Goal: Task Accomplishment & Management: Manage account settings

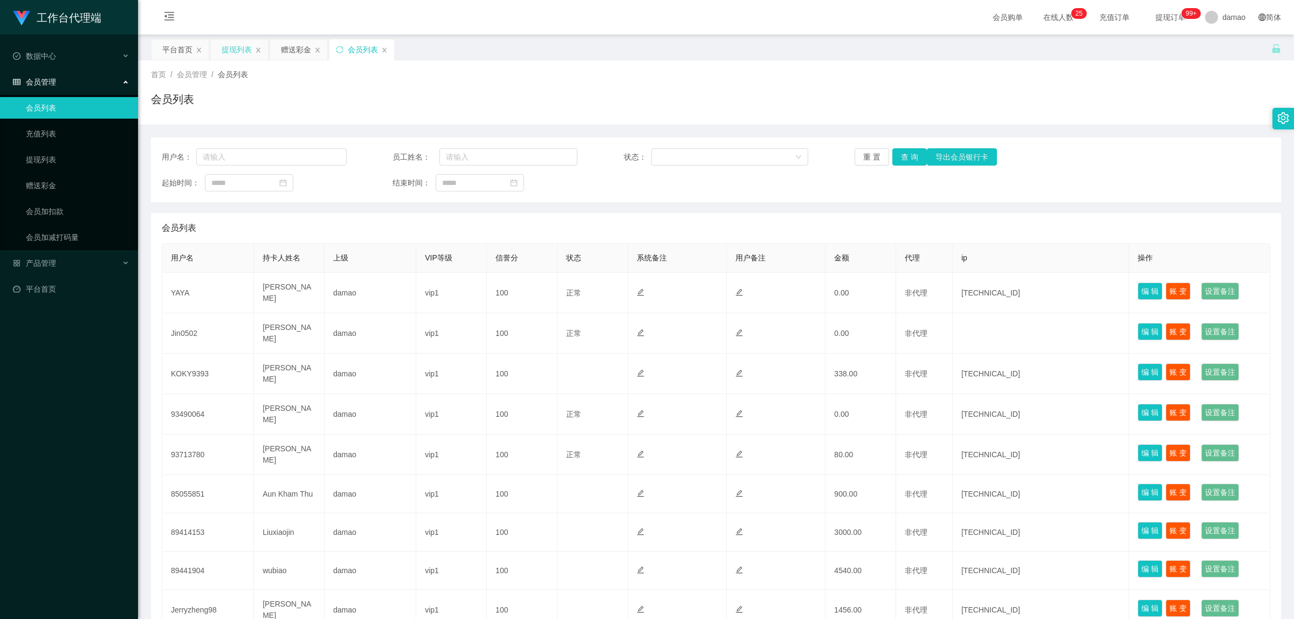
click at [238, 53] on div "提现列表" at bounding box center [237, 49] width 30 height 20
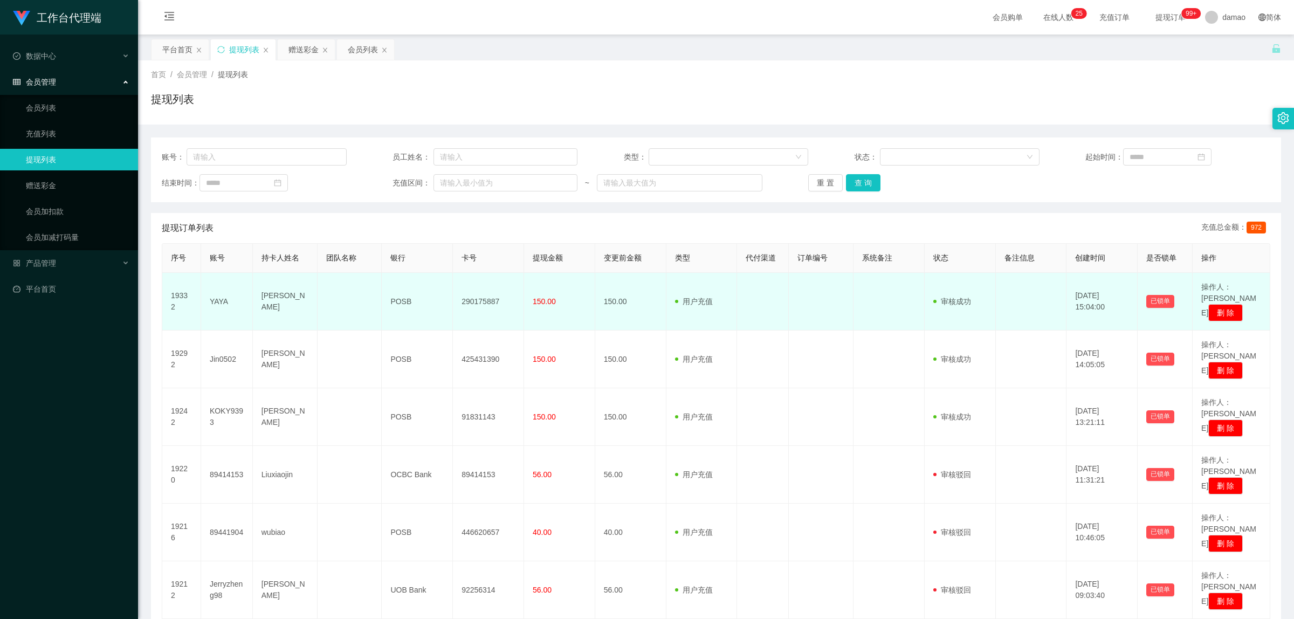
click at [495, 298] on td "290175887" at bounding box center [488, 302] width 71 height 58
click at [487, 293] on td "290175887" at bounding box center [488, 302] width 71 height 58
copy td "290175887"
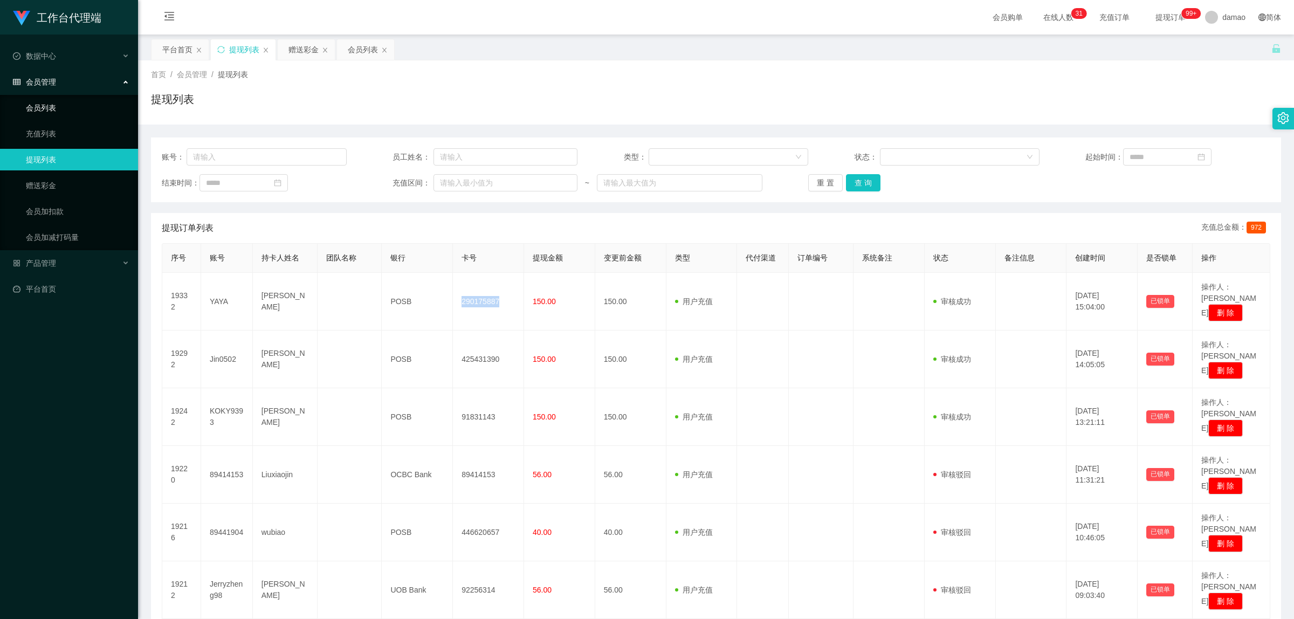
click at [47, 106] on link "会员列表" at bounding box center [78, 108] width 104 height 22
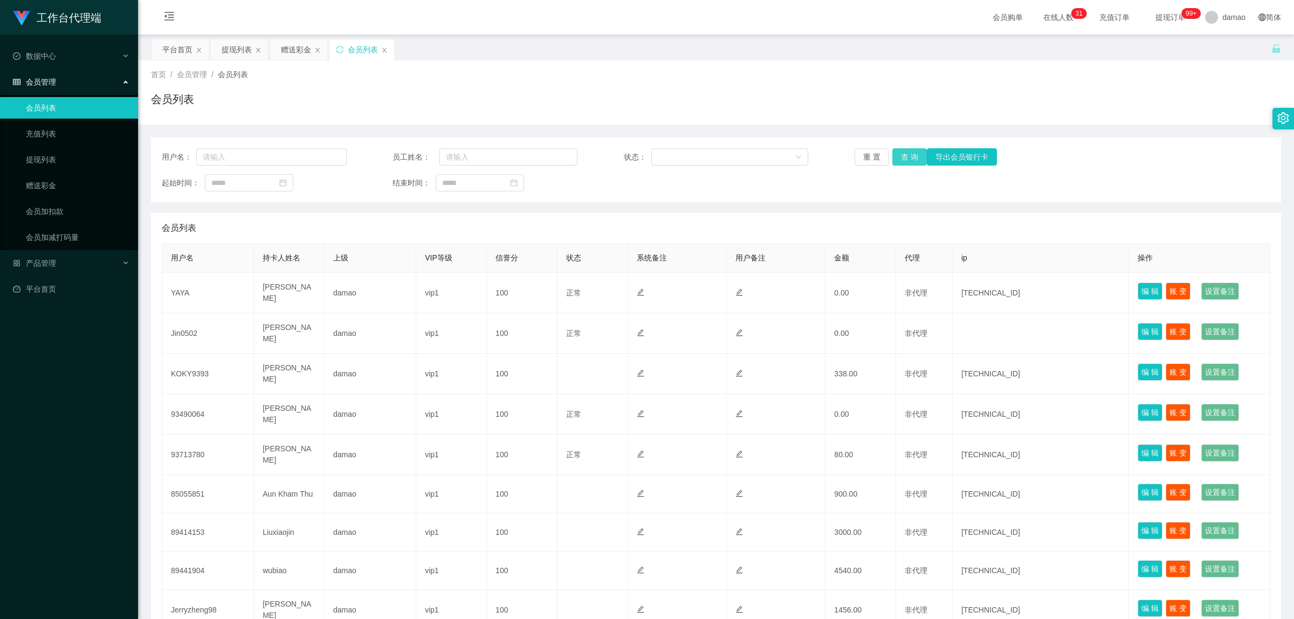
click at [902, 150] on button "查 询" at bounding box center [910, 156] width 35 height 17
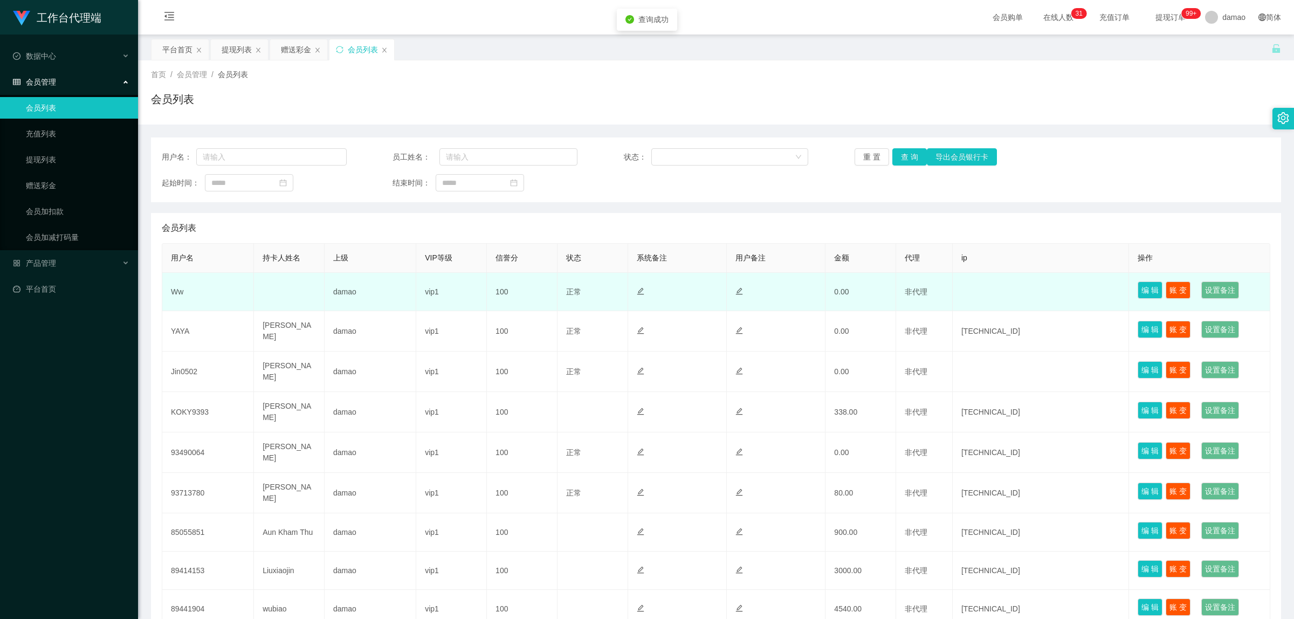
click at [181, 289] on td "Ww" at bounding box center [208, 292] width 92 height 38
click at [181, 291] on td "Ww" at bounding box center [208, 292] width 92 height 38
click at [181, 292] on td "Ww" at bounding box center [208, 292] width 92 height 38
click at [180, 292] on td "Ww" at bounding box center [208, 292] width 92 height 38
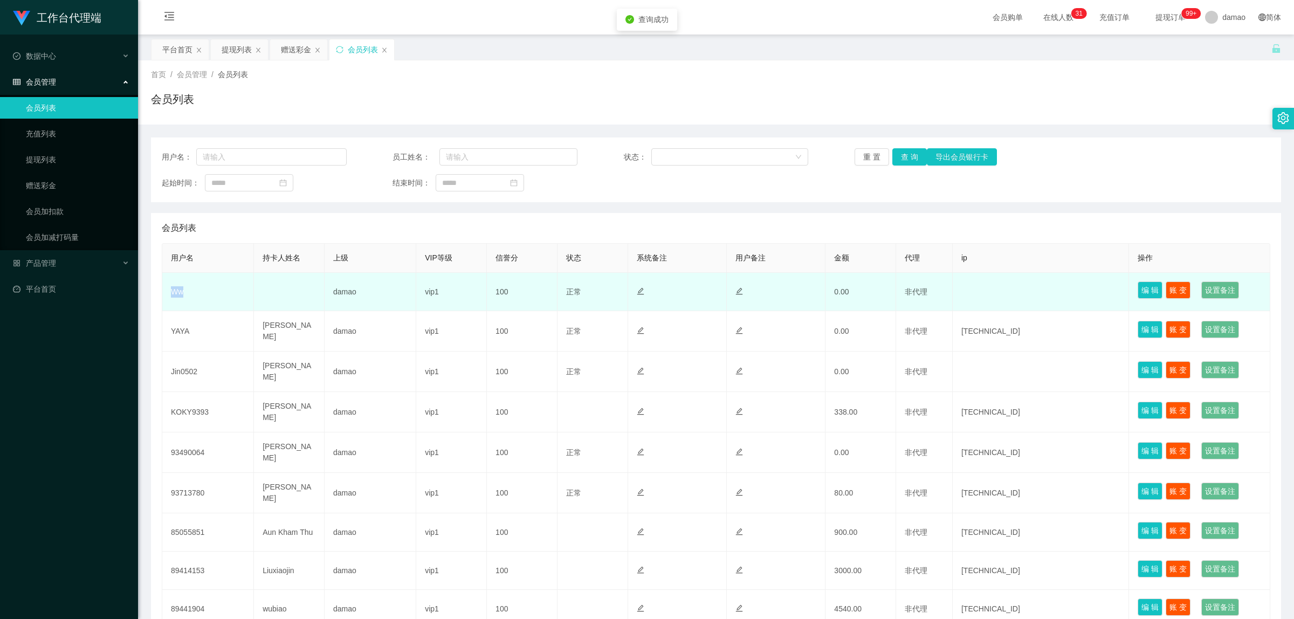
click at [180, 292] on td "Ww" at bounding box center [208, 292] width 92 height 38
copy td "Ww"
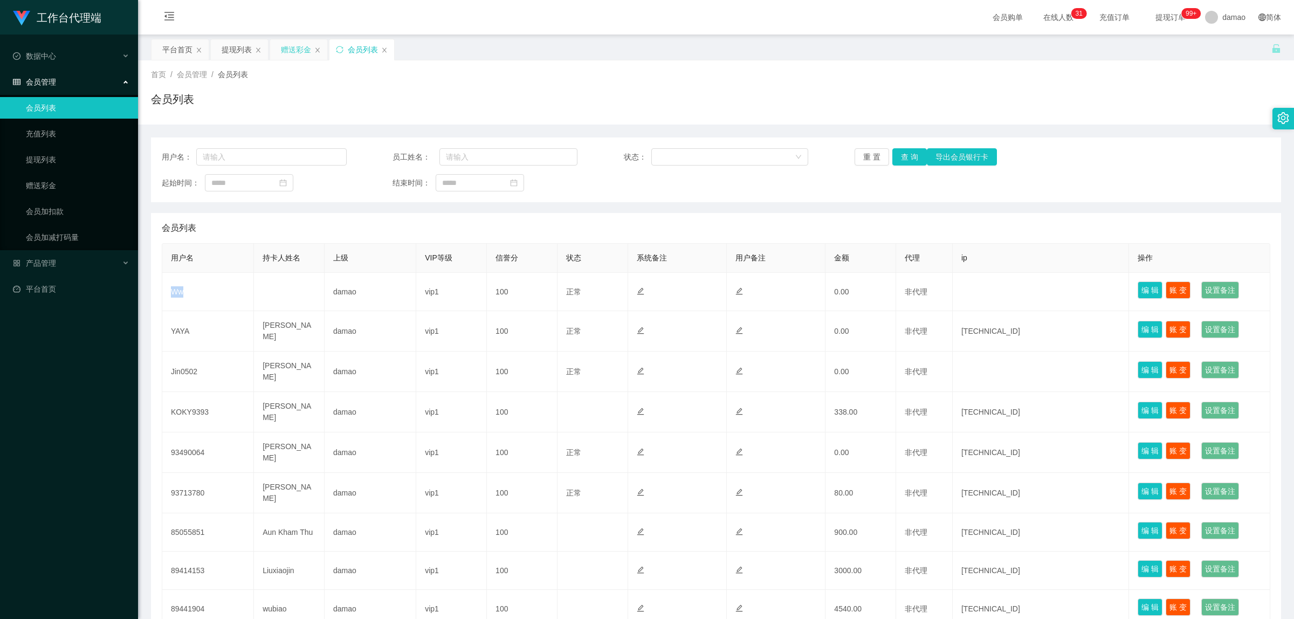
click at [294, 54] on div "赠送彩金" at bounding box center [296, 49] width 30 height 20
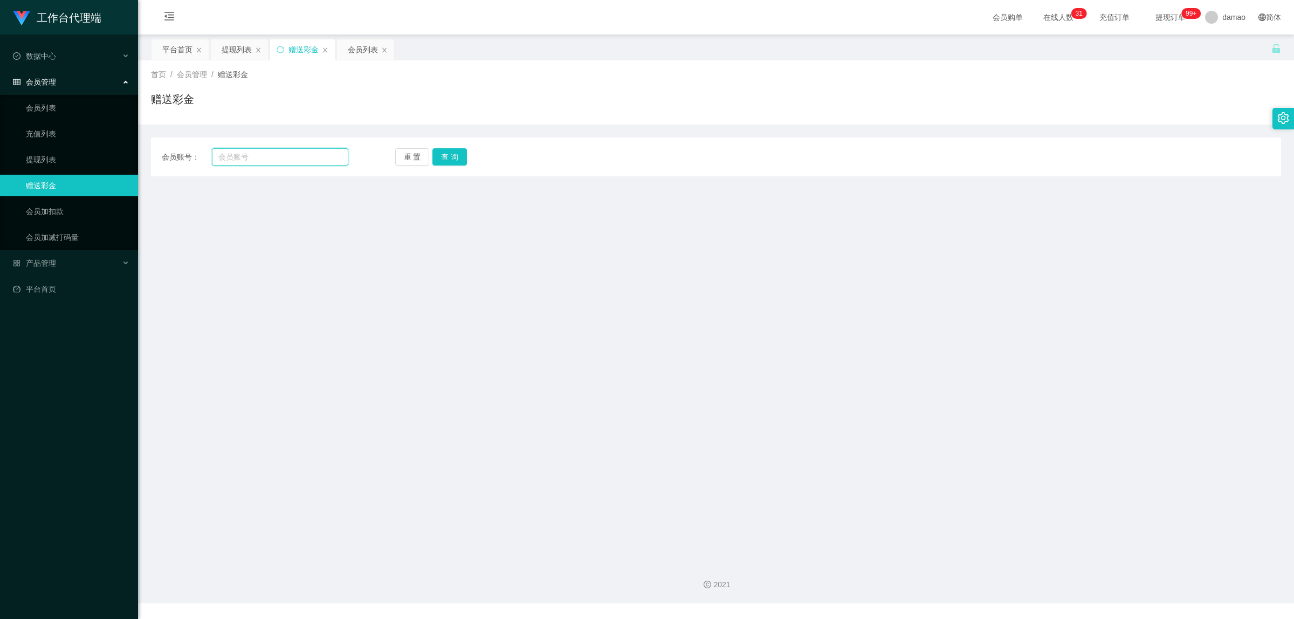
click at [275, 154] on input "text" at bounding box center [280, 156] width 136 height 17
paste input "Ww"
type input "Ww"
click at [442, 152] on button "查 询" at bounding box center [450, 156] width 35 height 17
click at [456, 158] on button "查 询" at bounding box center [450, 156] width 35 height 17
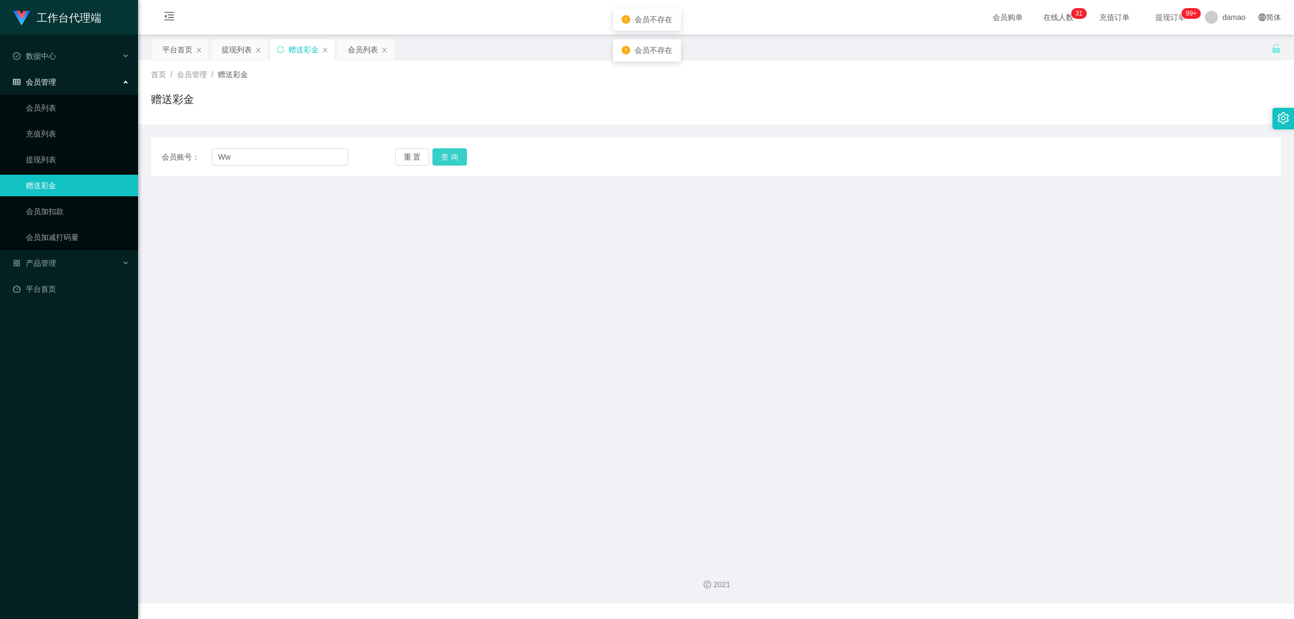
click at [457, 157] on button "查 询" at bounding box center [450, 156] width 35 height 17
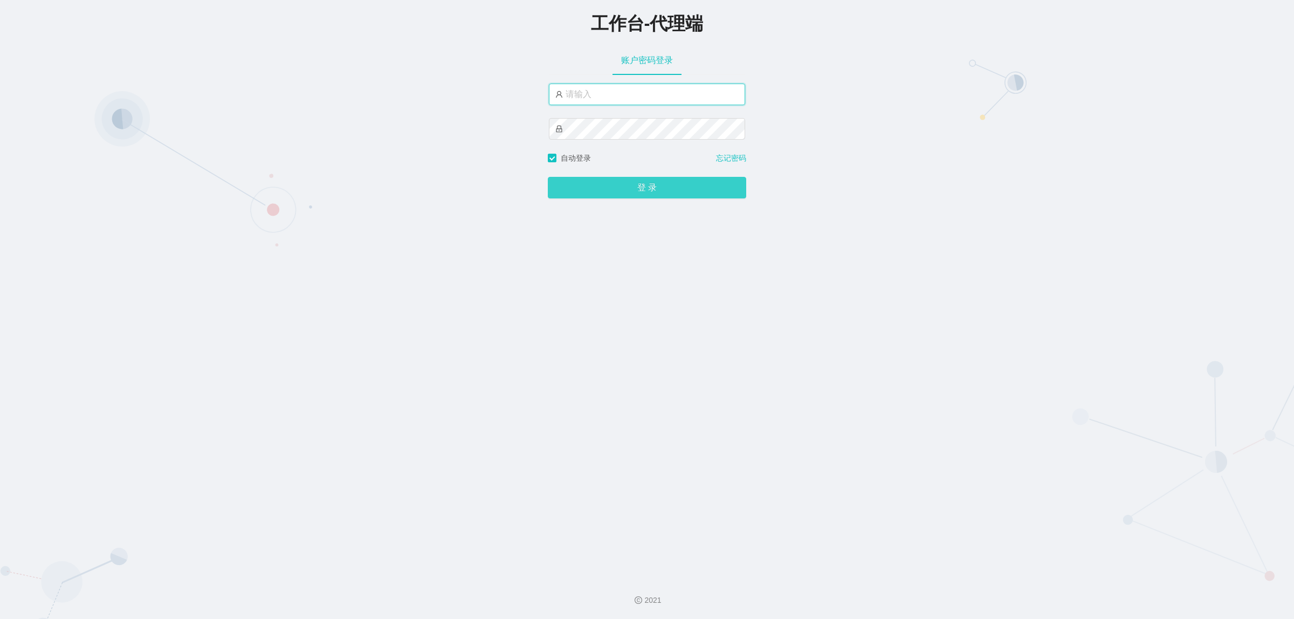
type input "damao"
drag, startPoint x: 609, startPoint y: 181, endPoint x: 600, endPoint y: 158, distance: 25.1
click at [611, 182] on button "登 录" at bounding box center [647, 188] width 198 height 22
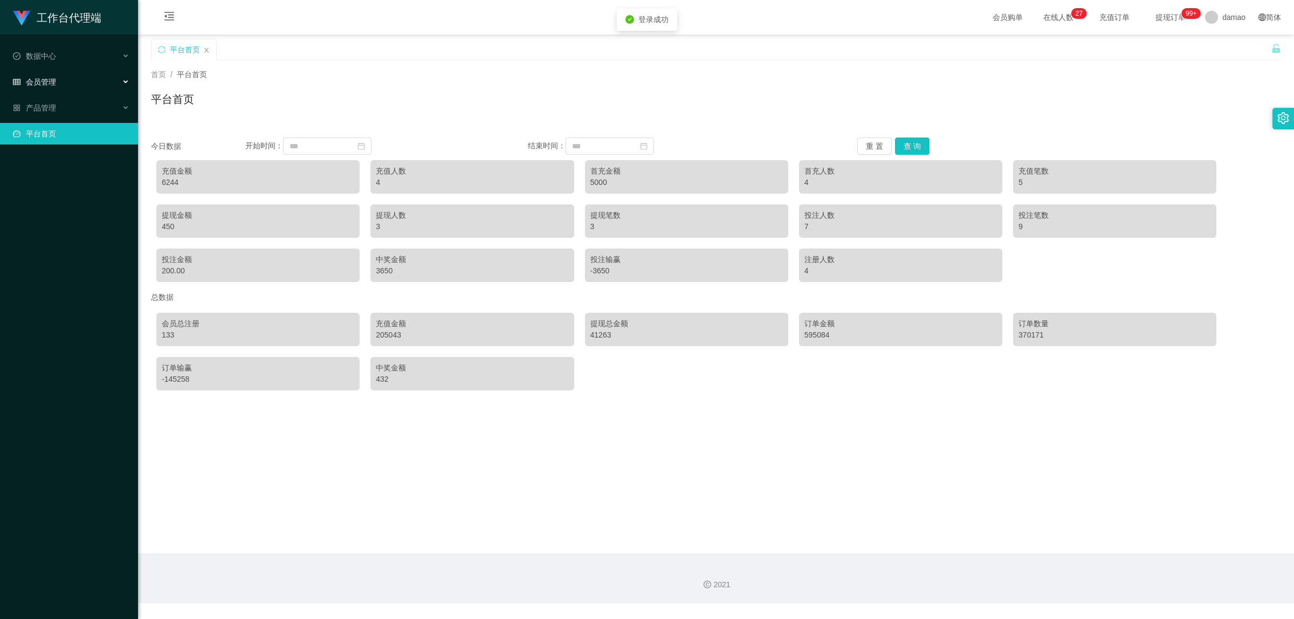
click at [46, 84] on span "会员管理" at bounding box center [34, 82] width 43 height 9
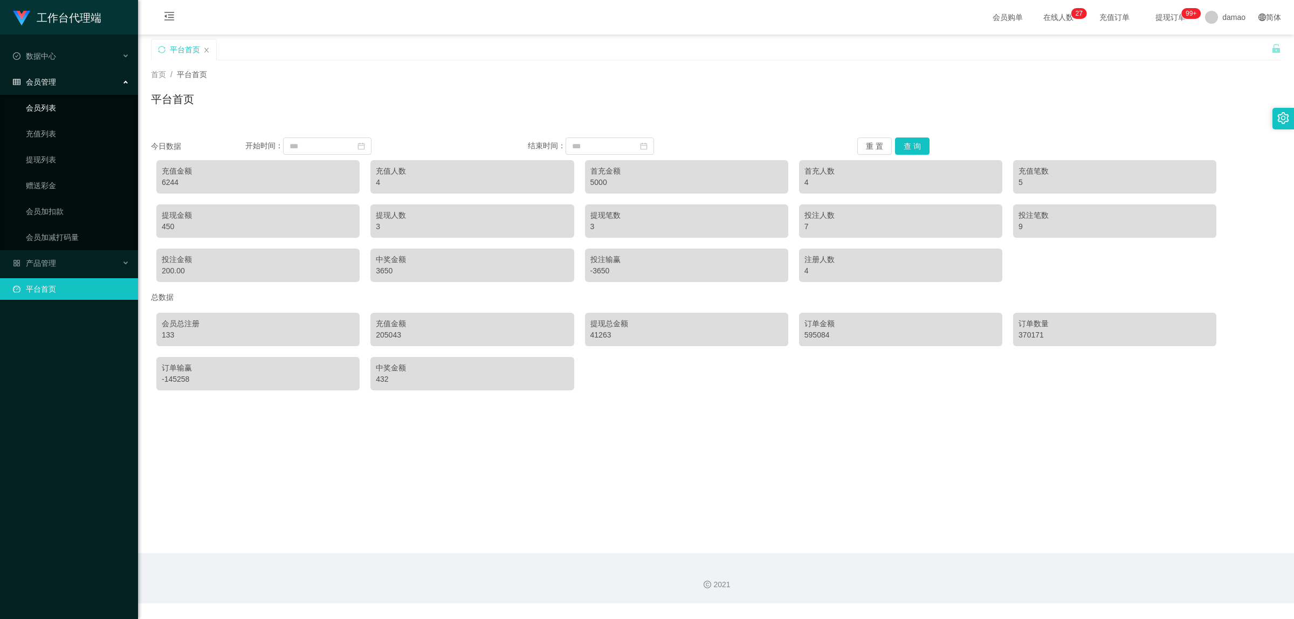
click at [50, 102] on link "会员列表" at bounding box center [78, 108] width 104 height 22
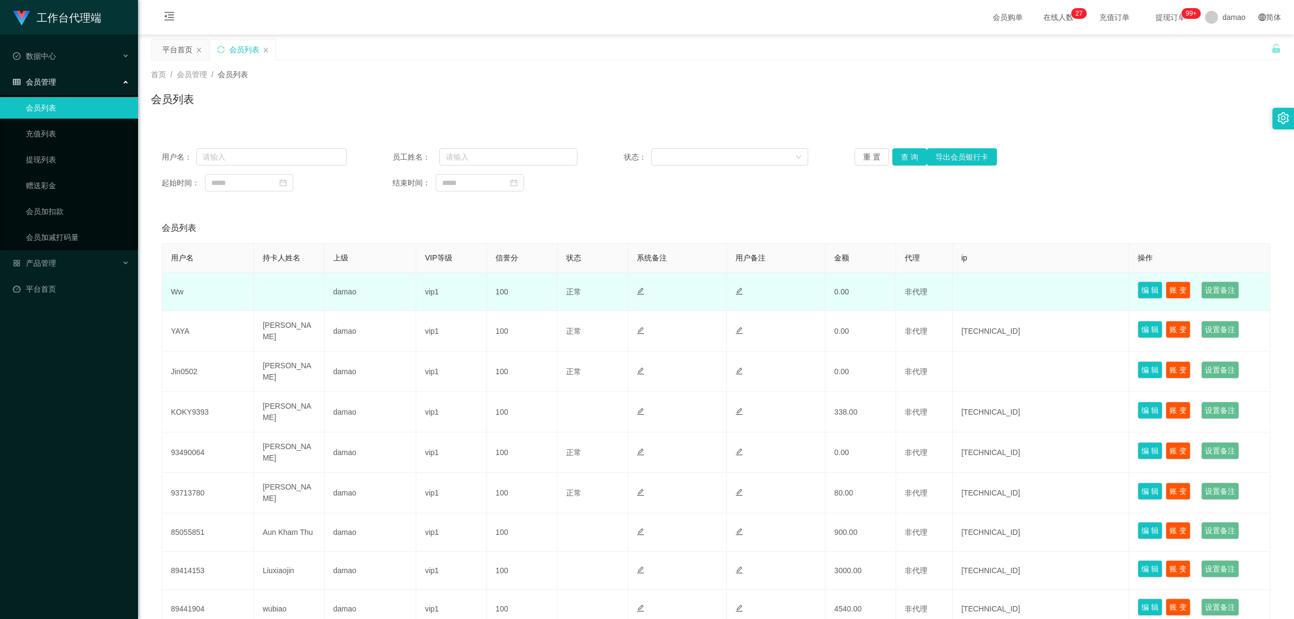
click at [179, 286] on td "Ww" at bounding box center [208, 292] width 92 height 38
click at [181, 287] on td "Ww" at bounding box center [208, 292] width 92 height 38
click at [182, 294] on td "Ww" at bounding box center [208, 292] width 92 height 38
click at [182, 290] on td "Ww" at bounding box center [208, 292] width 92 height 38
click at [179, 292] on td "Ww" at bounding box center [208, 292] width 92 height 38
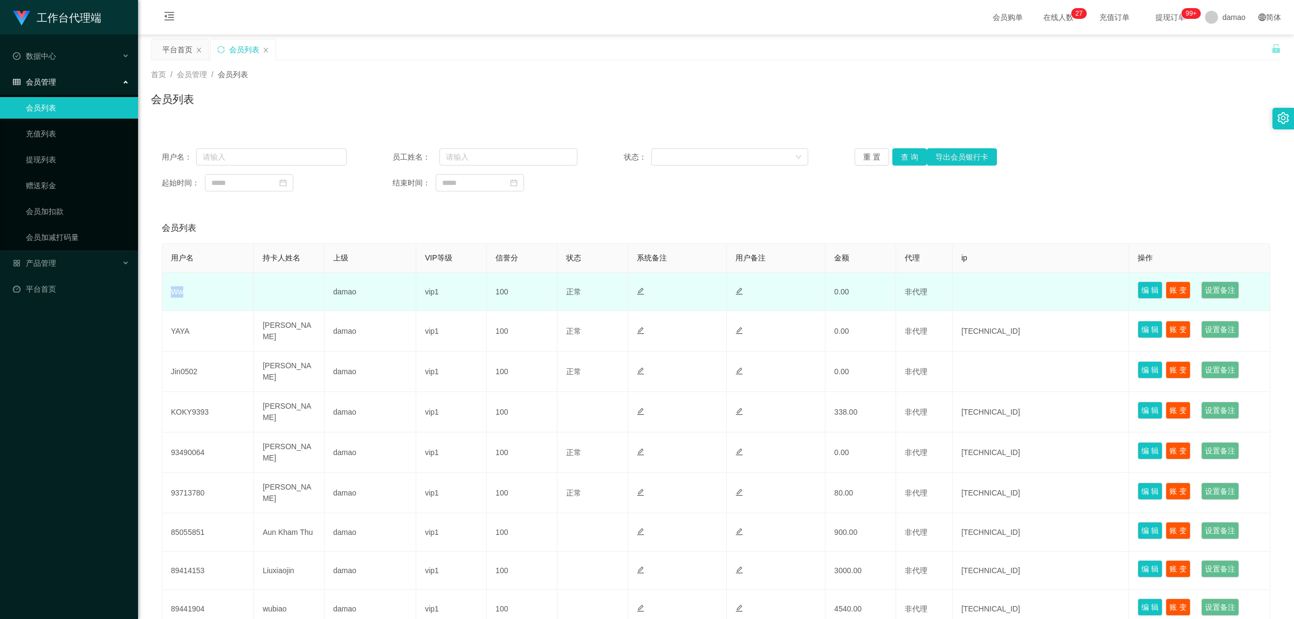
click at [179, 292] on td "Ww" at bounding box center [208, 292] width 92 height 38
copy td "Ww"
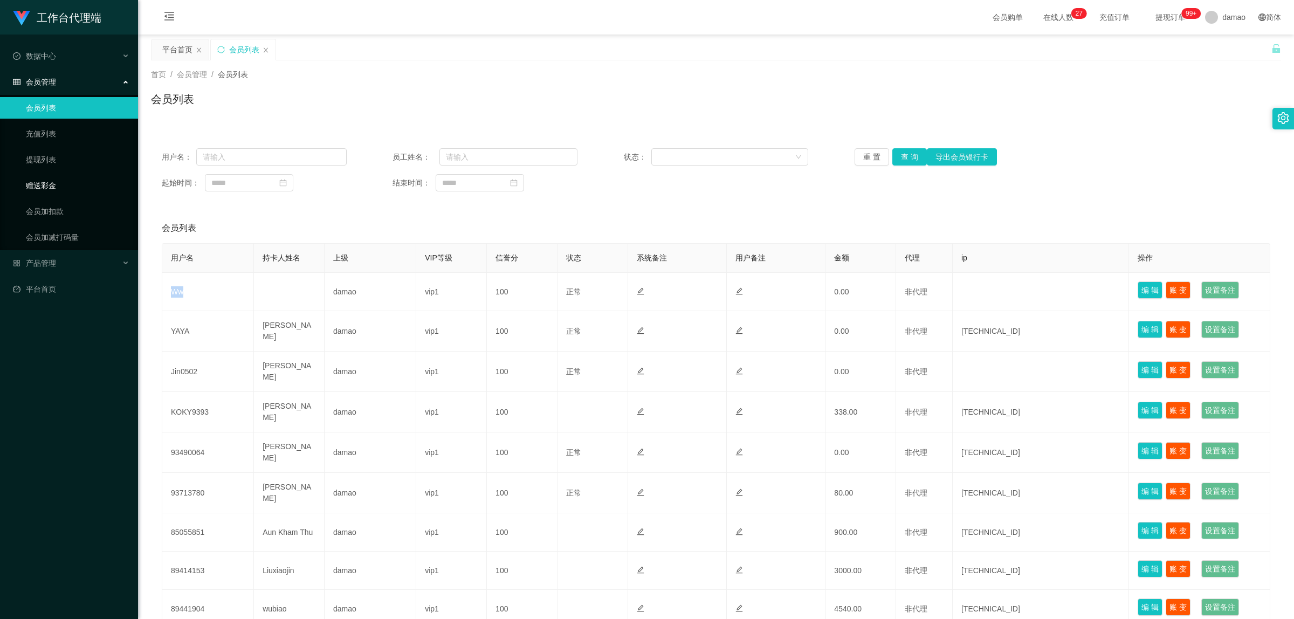
click at [59, 181] on link "赠送彩金" at bounding box center [78, 186] width 104 height 22
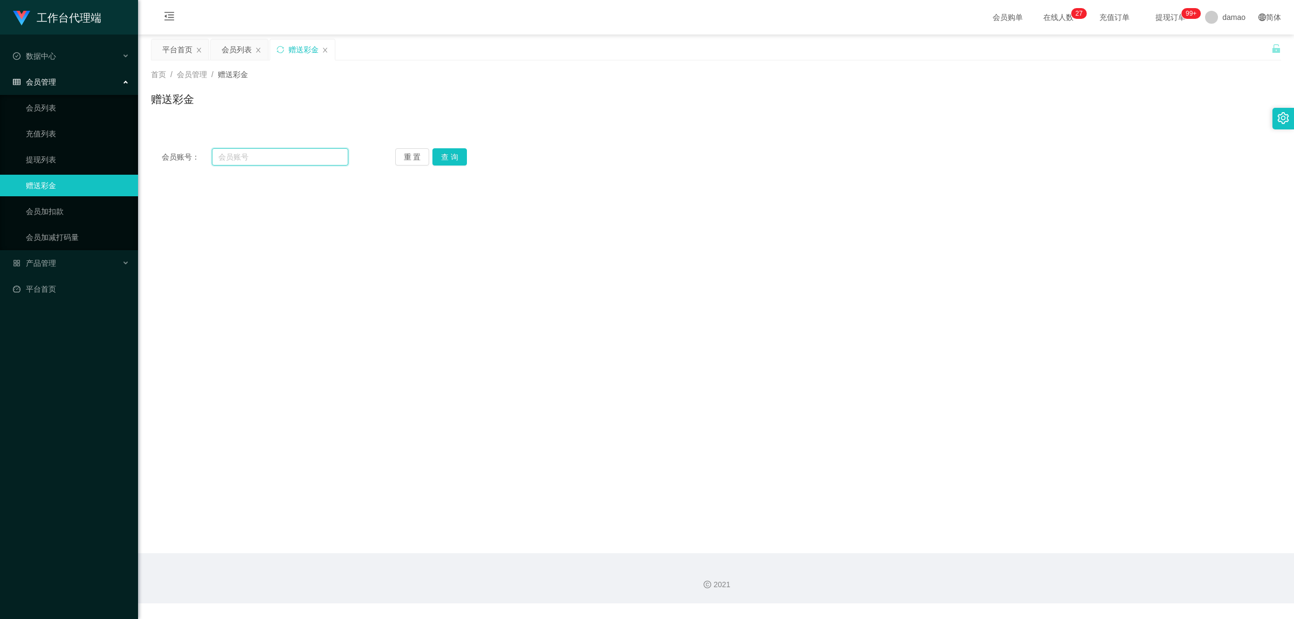
click at [242, 157] on input "text" at bounding box center [280, 156] width 136 height 17
paste input "Ww"
click at [443, 158] on button "查 询" at bounding box center [450, 156] width 35 height 17
click at [225, 157] on input "Ww" at bounding box center [280, 156] width 136 height 17
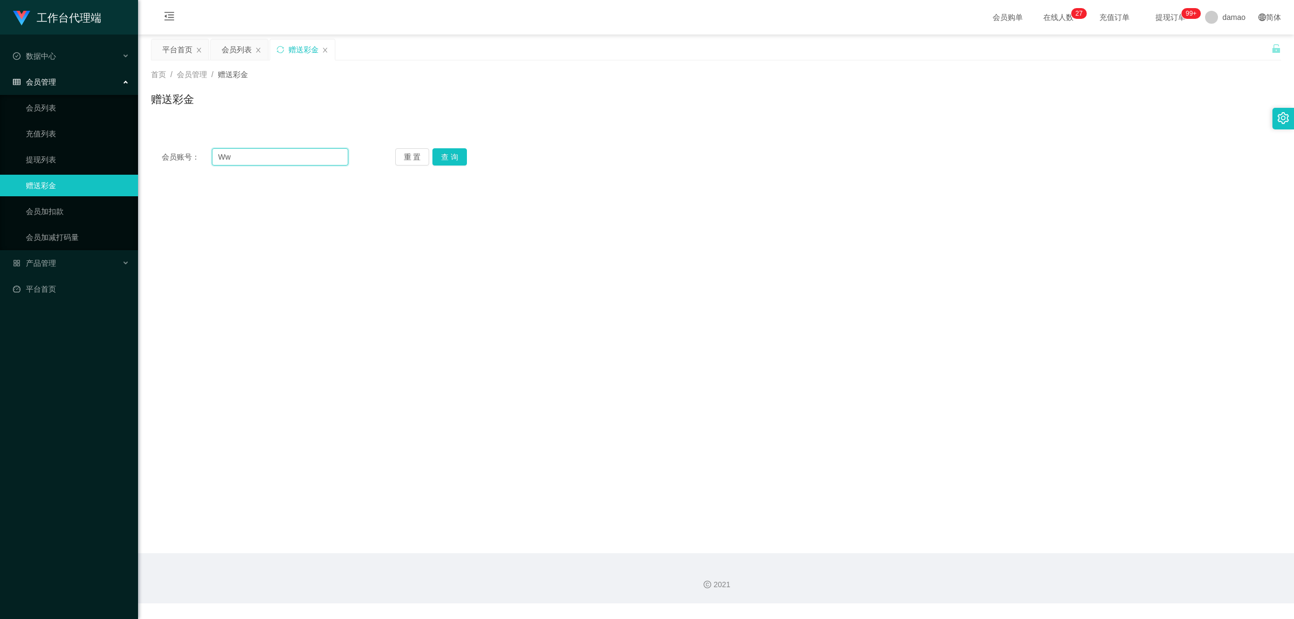
click at [251, 155] on input "Ww" at bounding box center [280, 156] width 136 height 17
type input "Ww"
click at [454, 157] on button "查 询" at bounding box center [450, 156] width 35 height 17
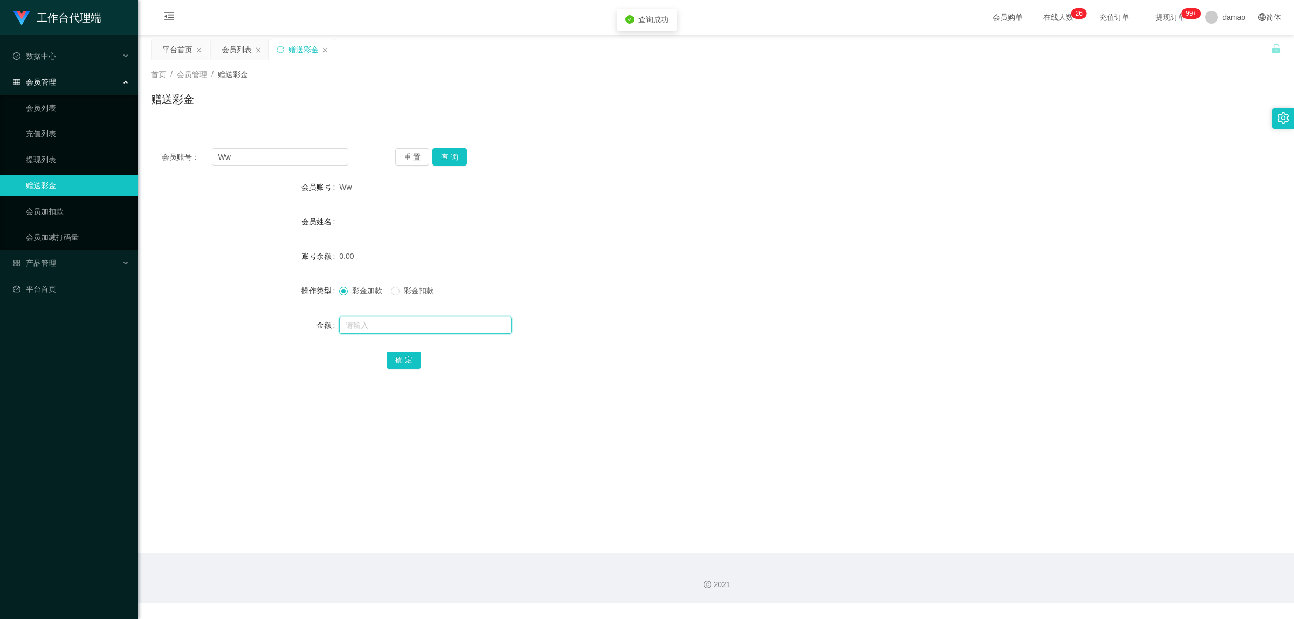
click at [385, 327] on input "text" at bounding box center [425, 325] width 173 height 17
type input "100"
click at [396, 352] on button "确 定" at bounding box center [404, 360] width 35 height 17
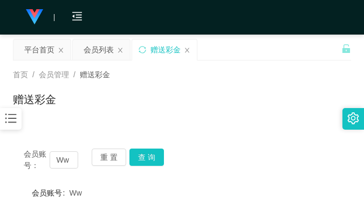
drag, startPoint x: 225, startPoint y: 107, endPoint x: 222, endPoint y: 101, distance: 6.8
click at [228, 106] on div "赠送彩金" at bounding box center [182, 103] width 338 height 25
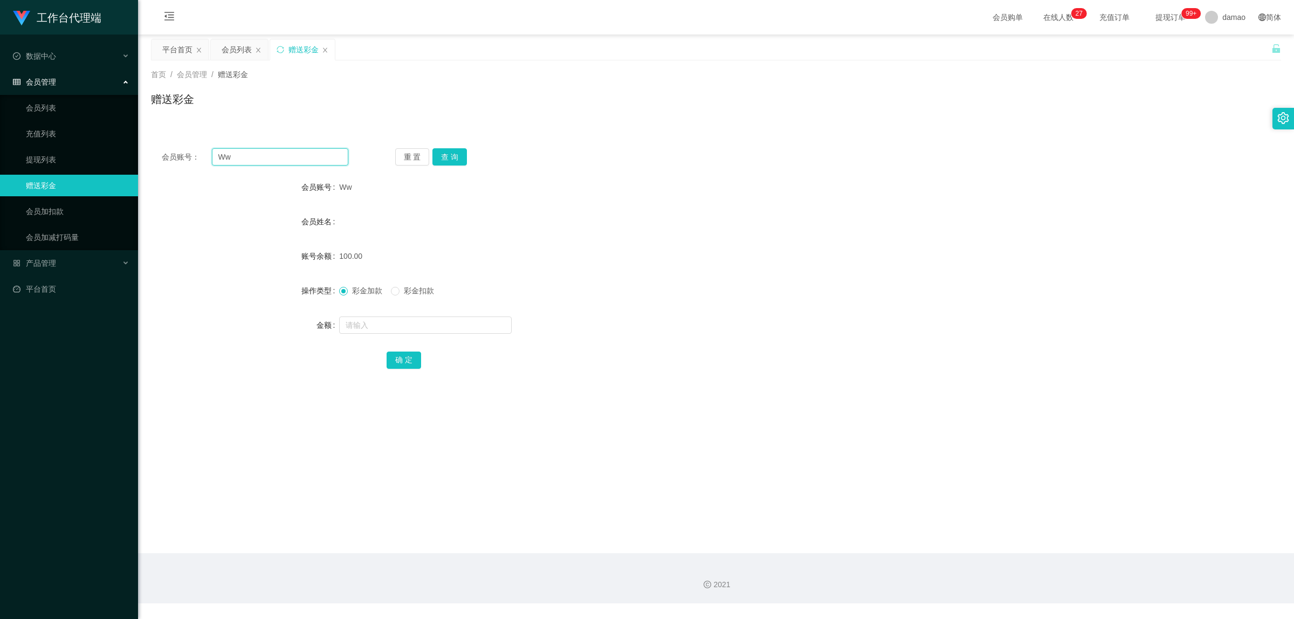
drag, startPoint x: 216, startPoint y: 147, endPoint x: 178, endPoint y: 118, distance: 47.7
click at [164, 131] on div "会员账号： Ww 重 置 查 询 会员账号 Ww 会员姓名 账号余额 100.00 操作类型 彩金加款 彩金扣款 金额 确 定" at bounding box center [716, 260] width 1130 height 270
paste input "YAYA"
type input "YAYA"
click at [460, 159] on button "查 询" at bounding box center [450, 156] width 35 height 17
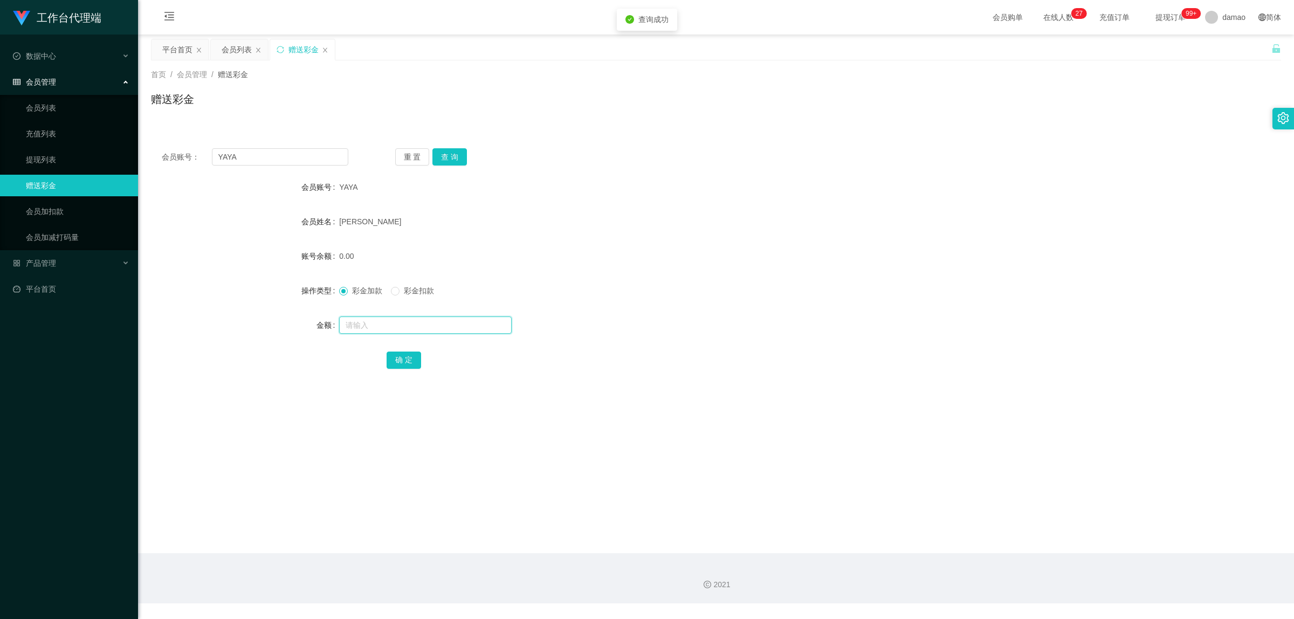
click at [386, 325] on input "text" at bounding box center [425, 325] width 173 height 17
type input "106"
click at [410, 354] on button "确 定" at bounding box center [404, 360] width 35 height 17
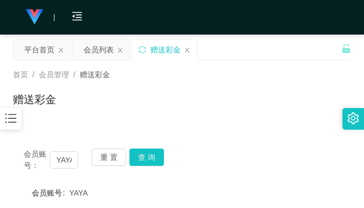
click at [249, 99] on div "赠送彩金" at bounding box center [182, 103] width 338 height 25
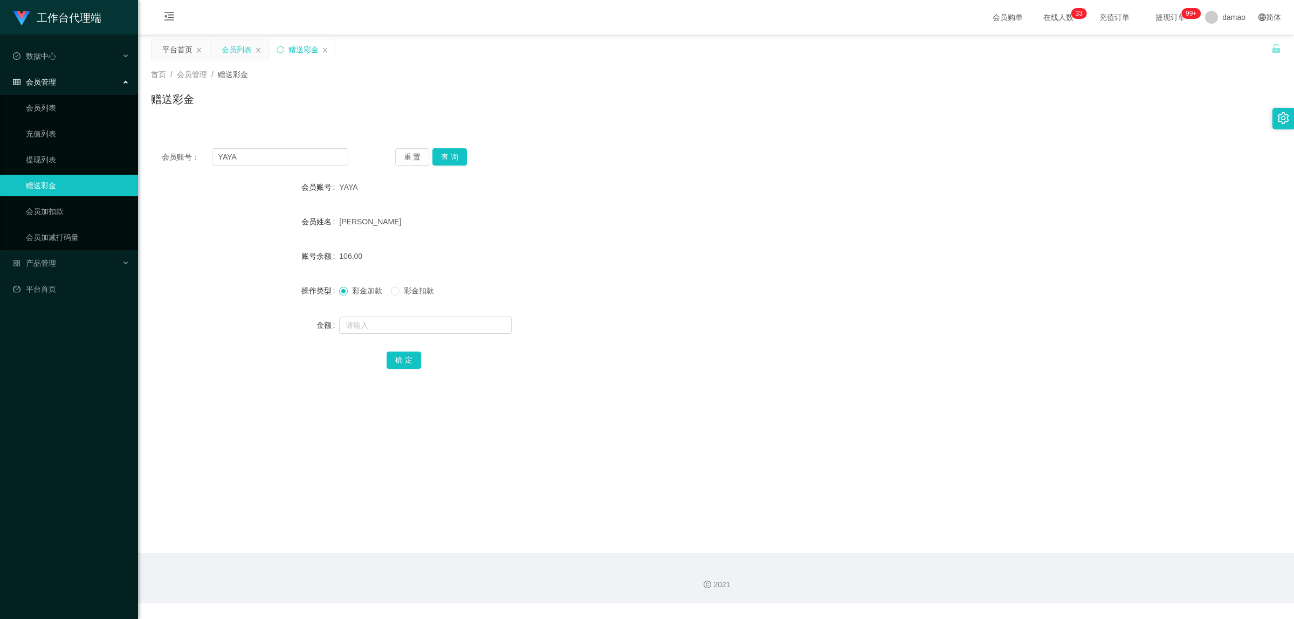
click at [237, 50] on div "会员列表" at bounding box center [237, 49] width 30 height 20
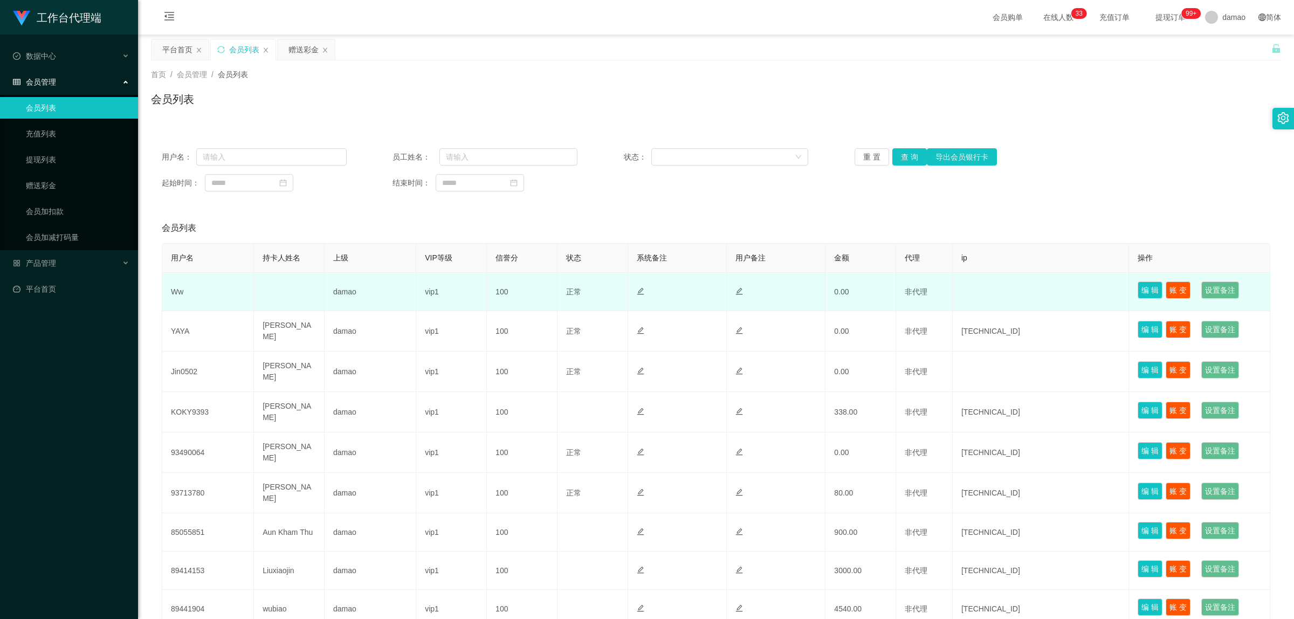
click at [180, 290] on td "Ww" at bounding box center [208, 292] width 92 height 38
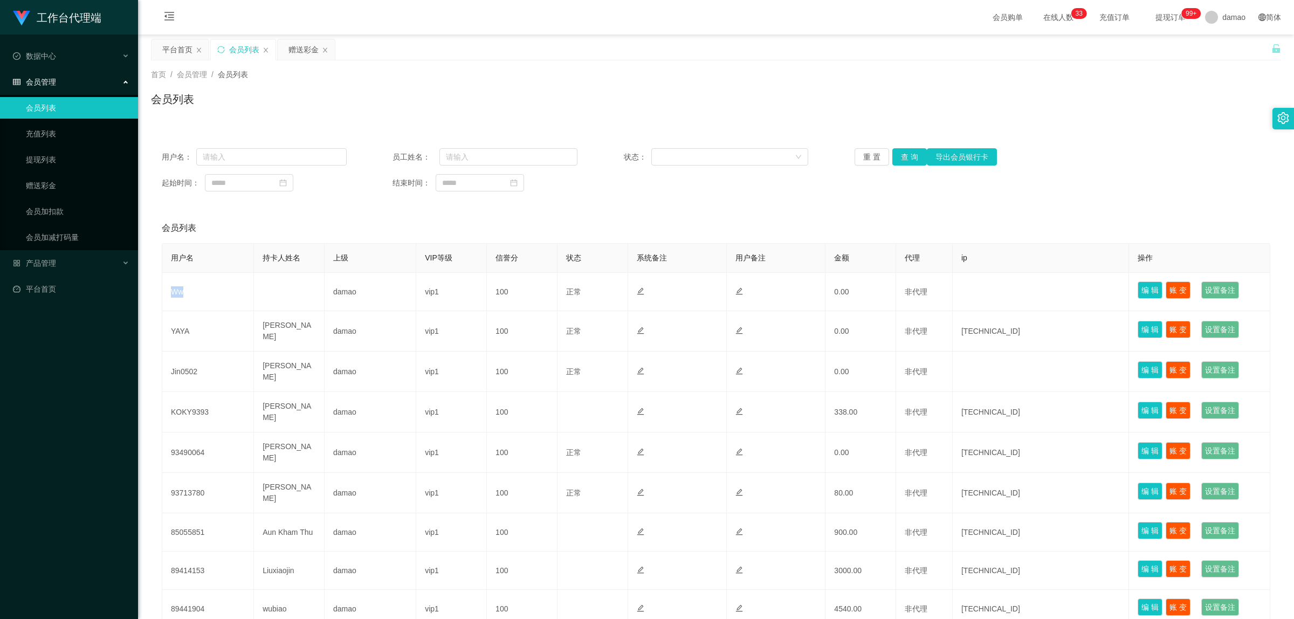
copy td "Ww"
click at [56, 262] on div "产品管理" at bounding box center [69, 263] width 138 height 22
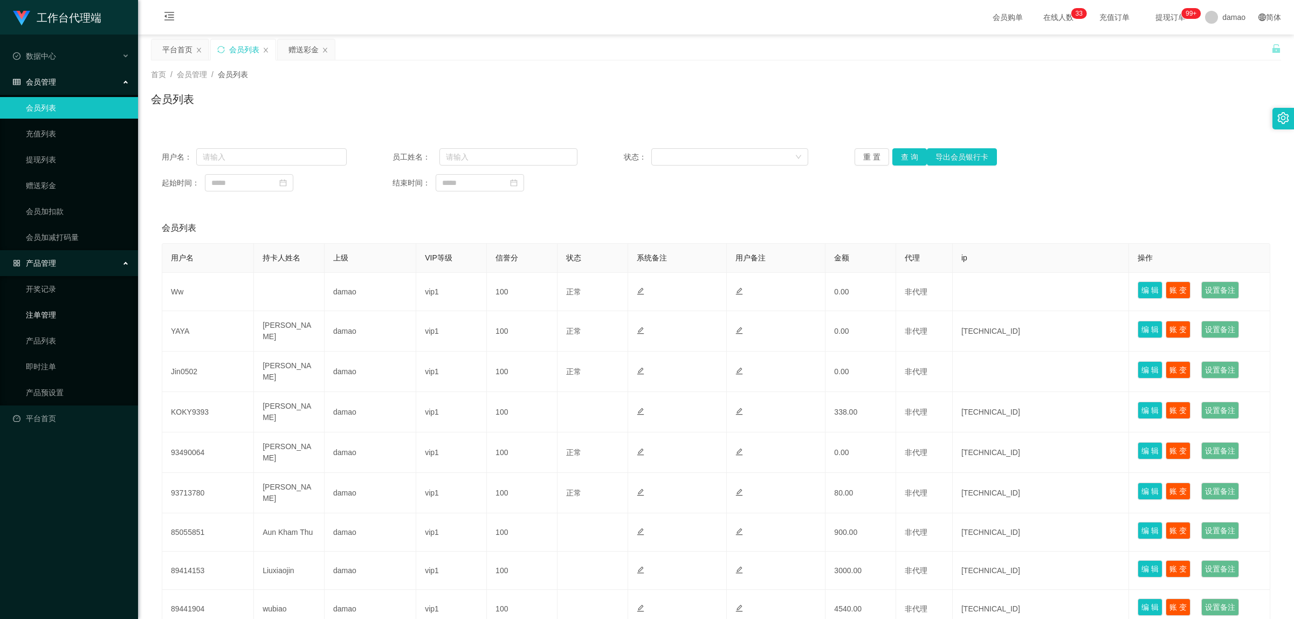
click at [60, 315] on link "注单管理" at bounding box center [78, 315] width 104 height 22
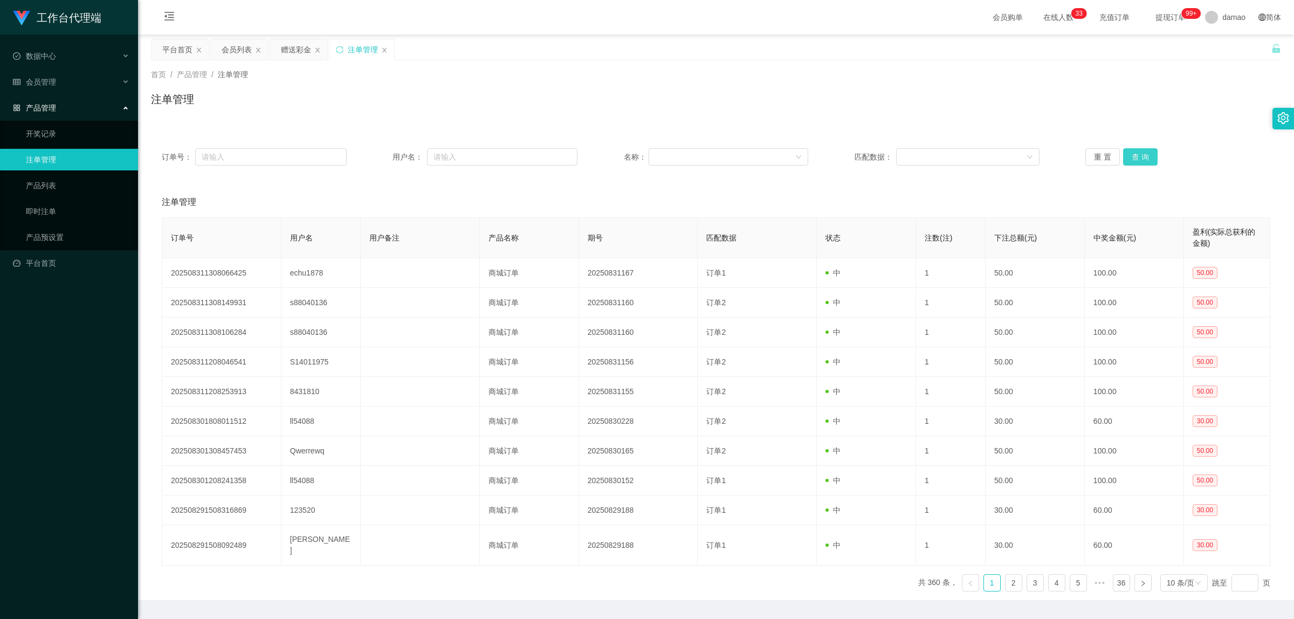
click at [1136, 157] on button "查 询" at bounding box center [1140, 156] width 35 height 17
click at [1138, 159] on button "查 询" at bounding box center [1140, 156] width 35 height 17
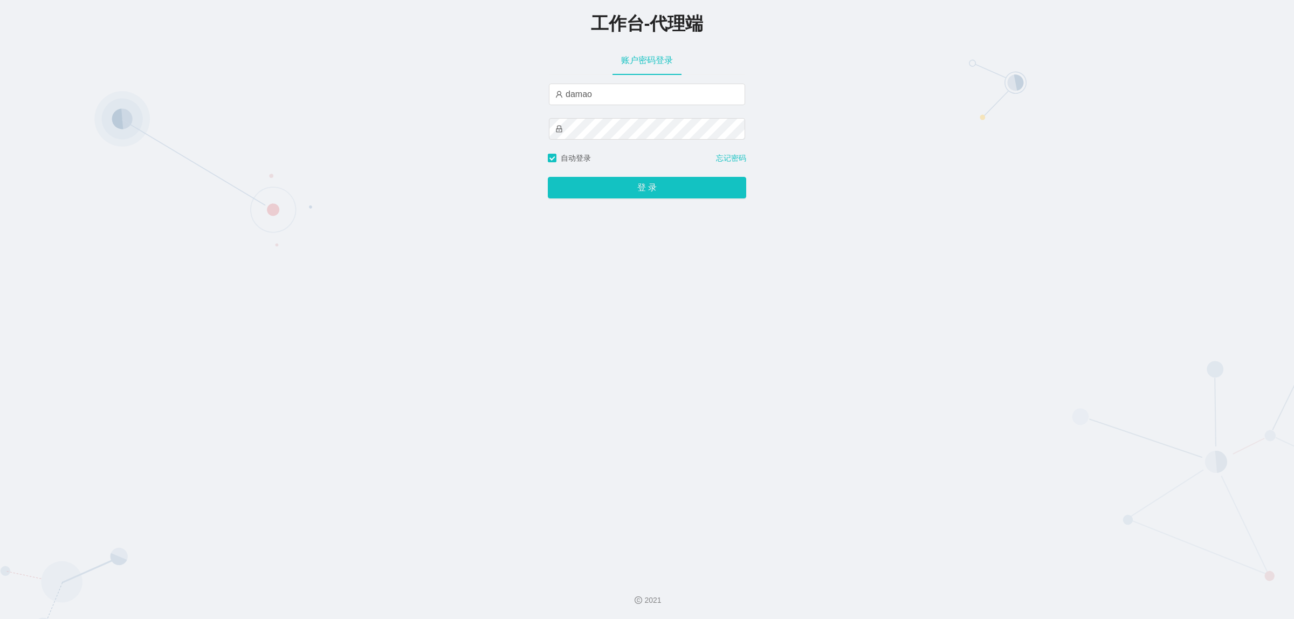
type input "baoma"
drag, startPoint x: 623, startPoint y: 184, endPoint x: 610, endPoint y: 171, distance: 18.3
click at [623, 184] on button "登 录" at bounding box center [647, 188] width 198 height 22
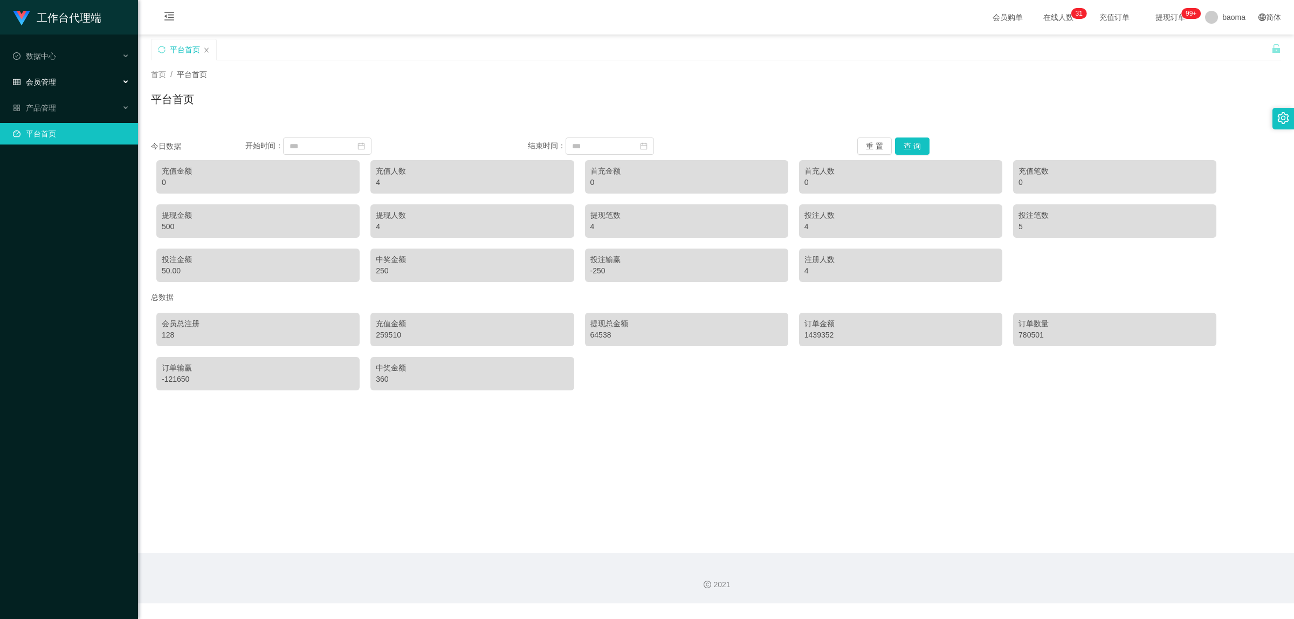
click at [59, 79] on div "会员管理" at bounding box center [69, 82] width 138 height 22
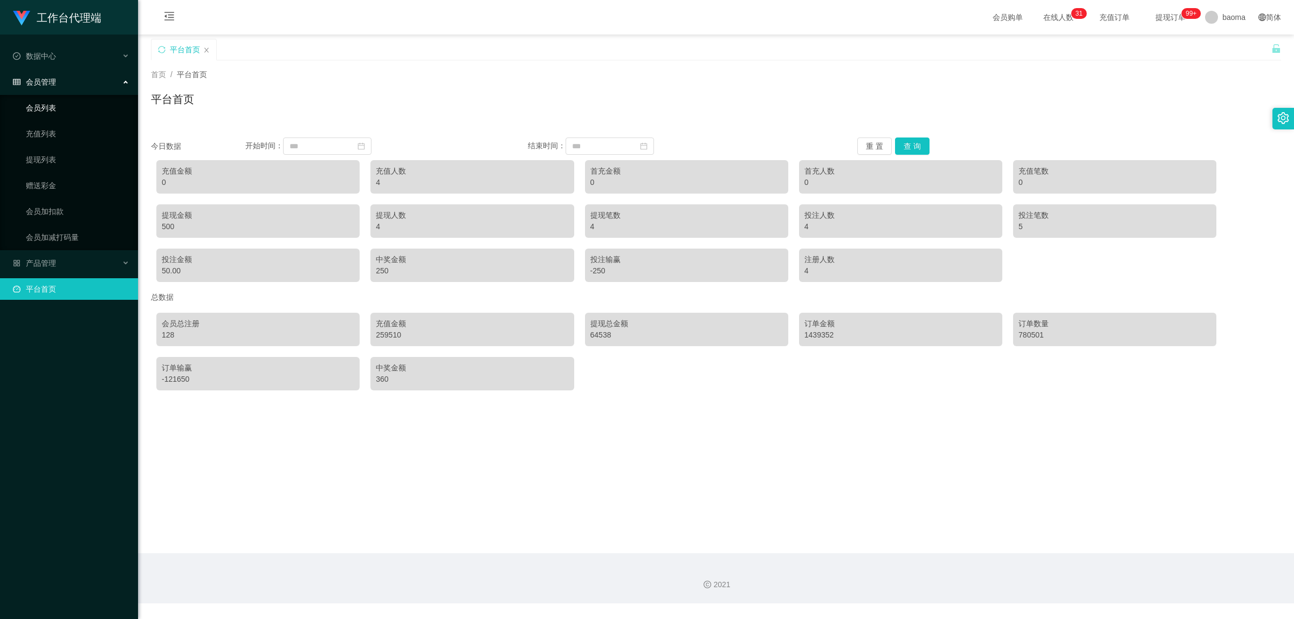
click at [50, 106] on link "会员列表" at bounding box center [78, 108] width 104 height 22
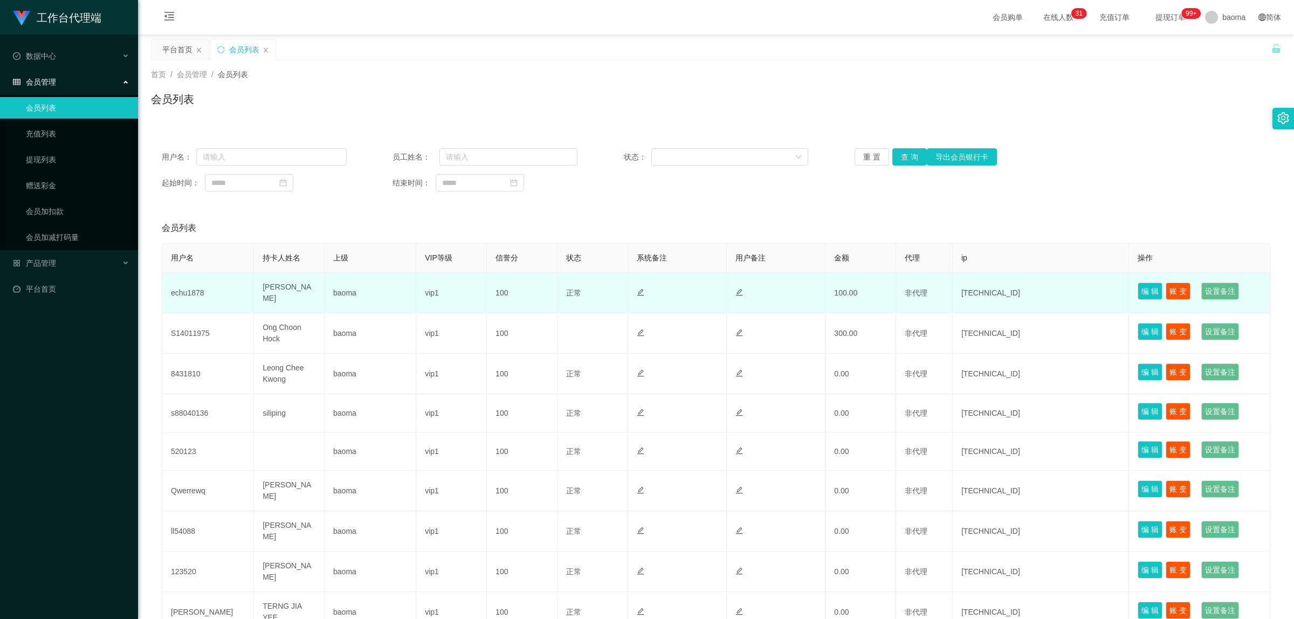
click at [197, 290] on td "echu1878" at bounding box center [208, 293] width 92 height 40
click at [197, 289] on td "echu1878" at bounding box center [208, 293] width 92 height 40
click at [1141, 291] on button "编 辑" at bounding box center [1150, 291] width 25 height 17
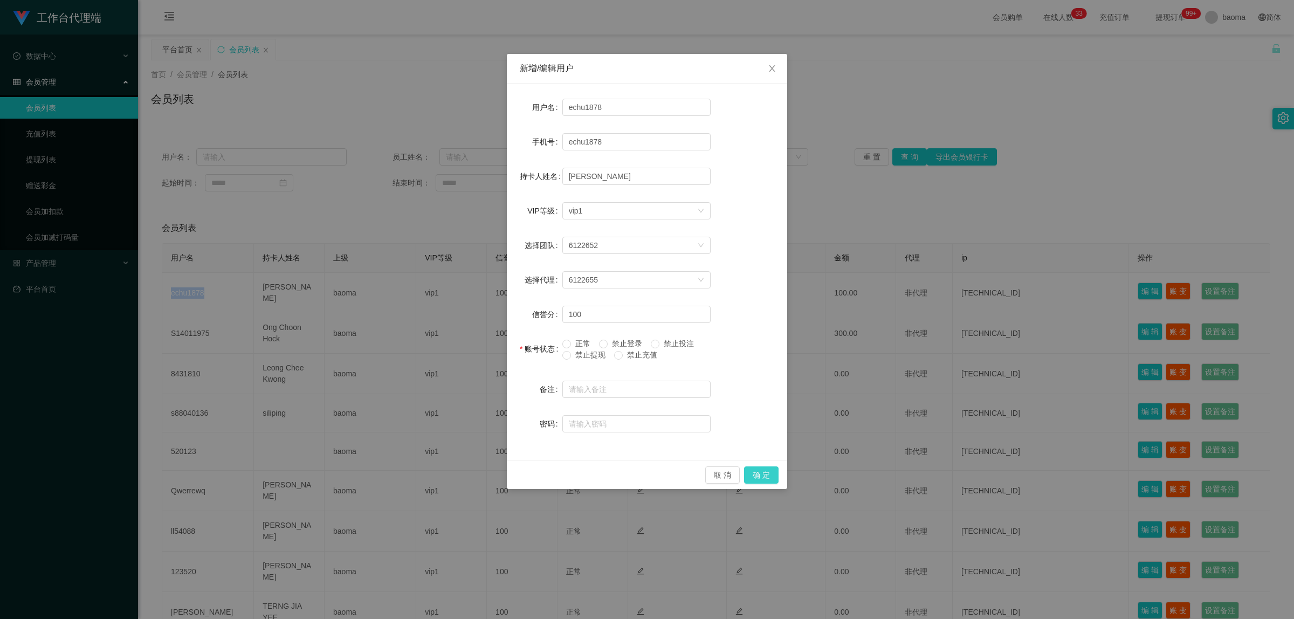
click at [760, 475] on button "确 定" at bounding box center [761, 474] width 35 height 17
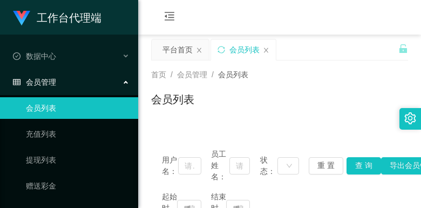
click at [337, 63] on div "首页 / 会员管理 / 会员列表 / 会员列表" at bounding box center [279, 92] width 283 height 64
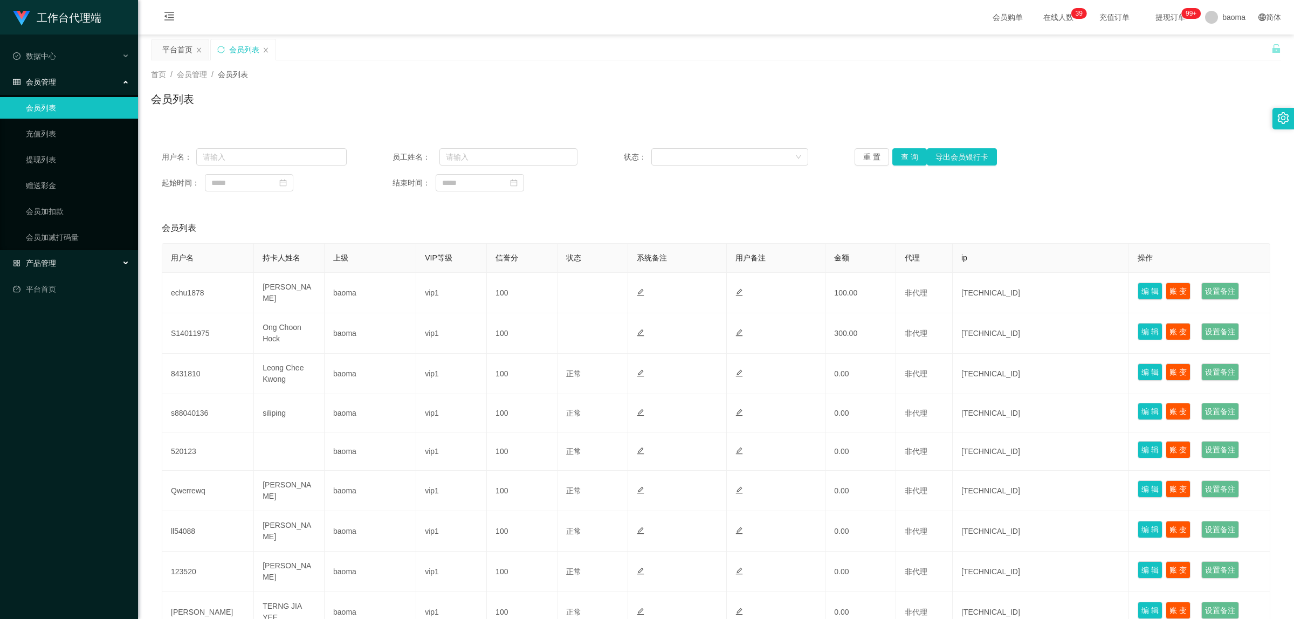
click at [61, 262] on div "产品管理" at bounding box center [69, 263] width 138 height 22
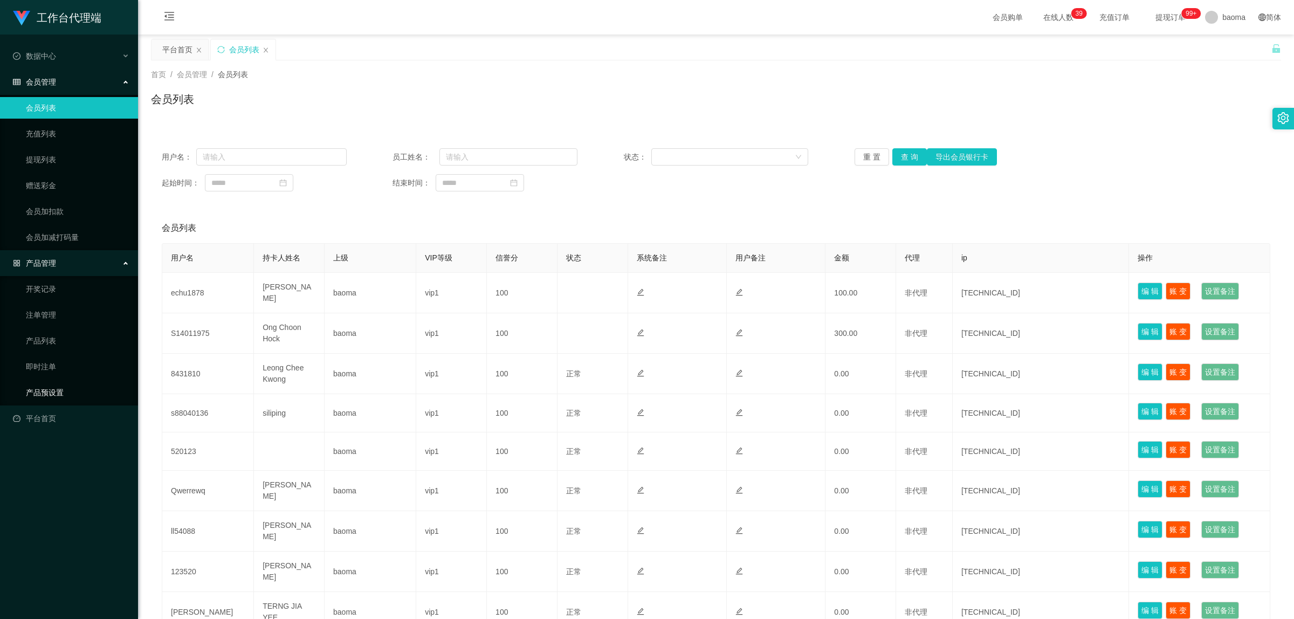
click at [65, 389] on link "产品预设置" at bounding box center [78, 393] width 104 height 22
